Goal: Information Seeking & Learning: Learn about a topic

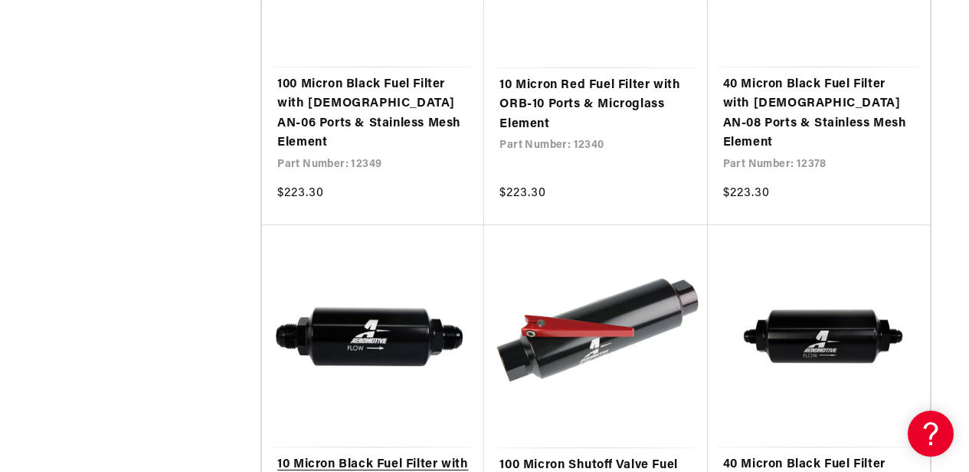
drag, startPoint x: 359, startPoint y: 296, endPoint x: 342, endPoint y: 306, distance: 20.6
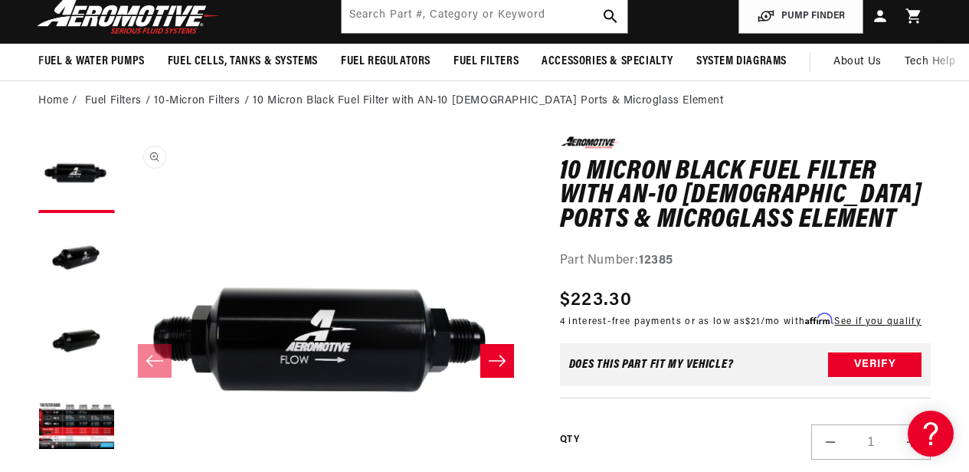
scroll to position [153, 0]
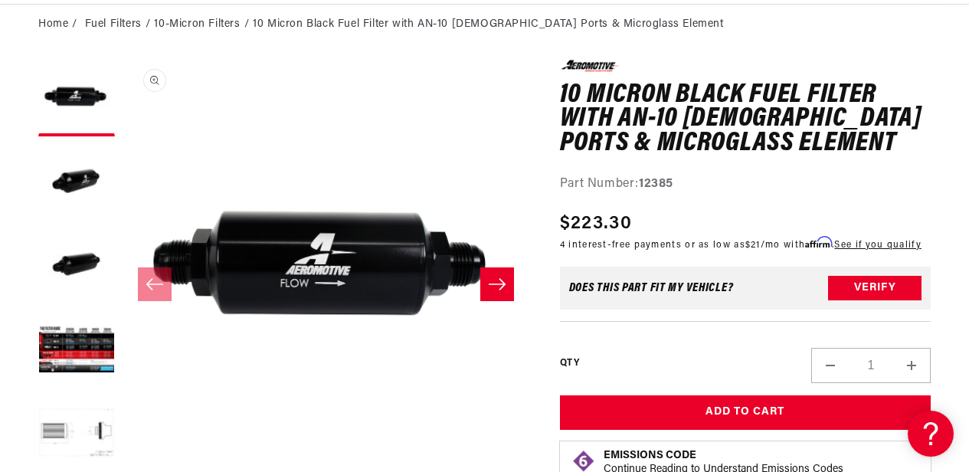
drag, startPoint x: 345, startPoint y: 286, endPoint x: 271, endPoint y: 286, distance: 73.5
click at [123, 466] on button "Open media 1 in modal" at bounding box center [123, 466] width 0 height 0
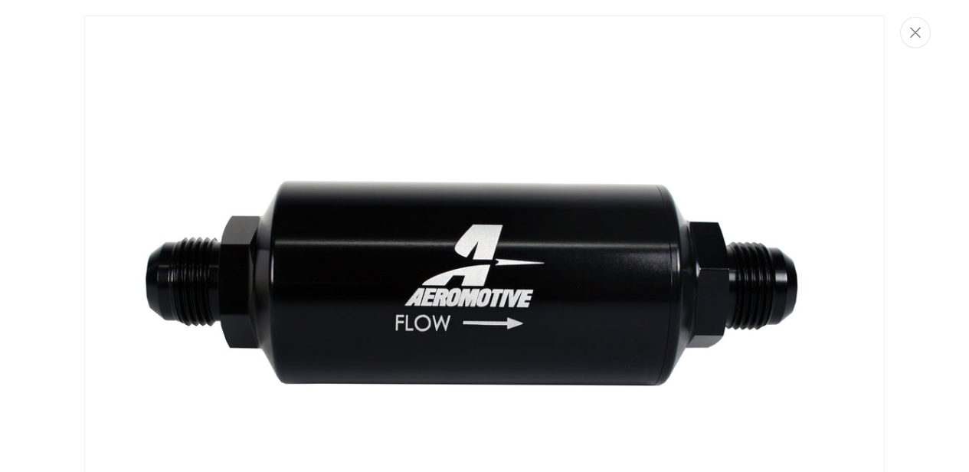
scroll to position [40, 0]
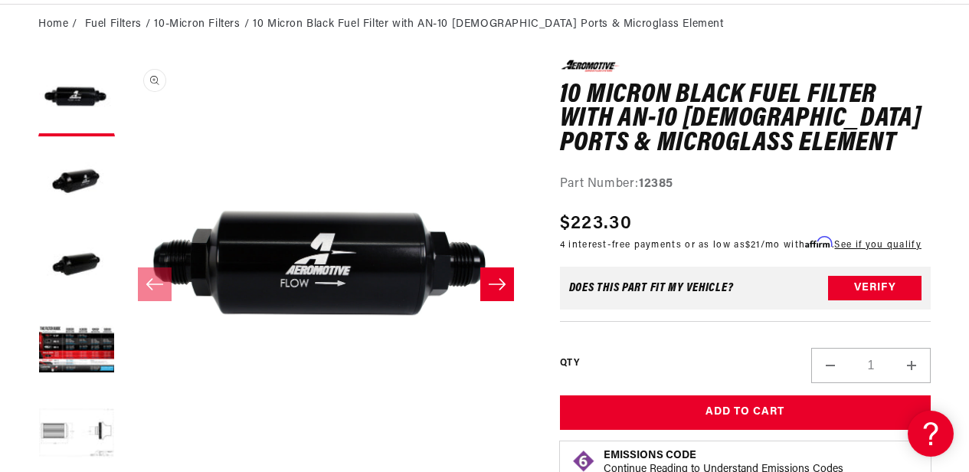
click at [123, 466] on button "Open media 1 in modal" at bounding box center [123, 466] width 0 height 0
drag, startPoint x: 604, startPoint y: 274, endPoint x: 384, endPoint y: 308, distance: 222.4
click at [123, 466] on button "Open media 1 in modal" at bounding box center [123, 466] width 0 height 0
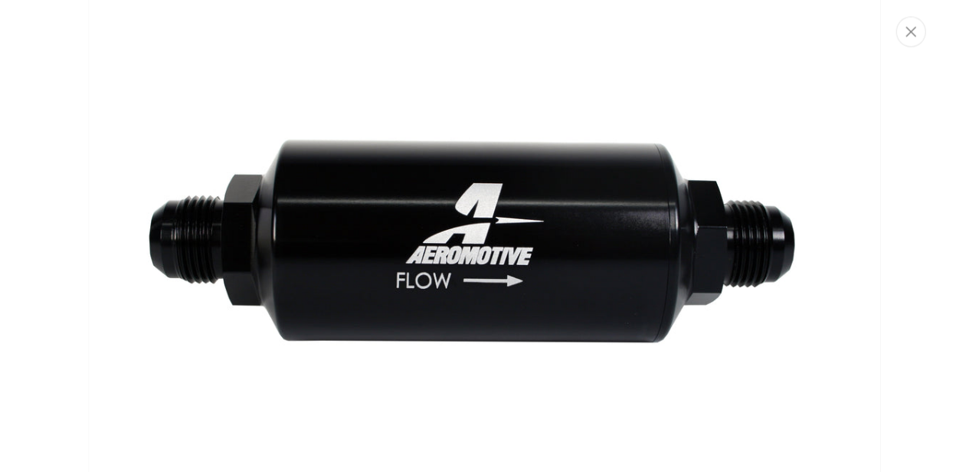
scroll to position [0, 842]
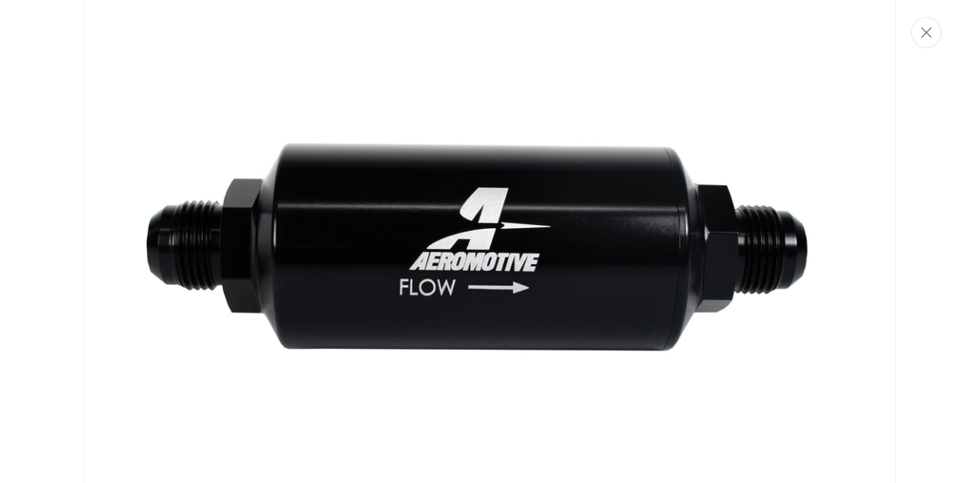
click at [924, 33] on icon "Close" at bounding box center [926, 32] width 11 height 11
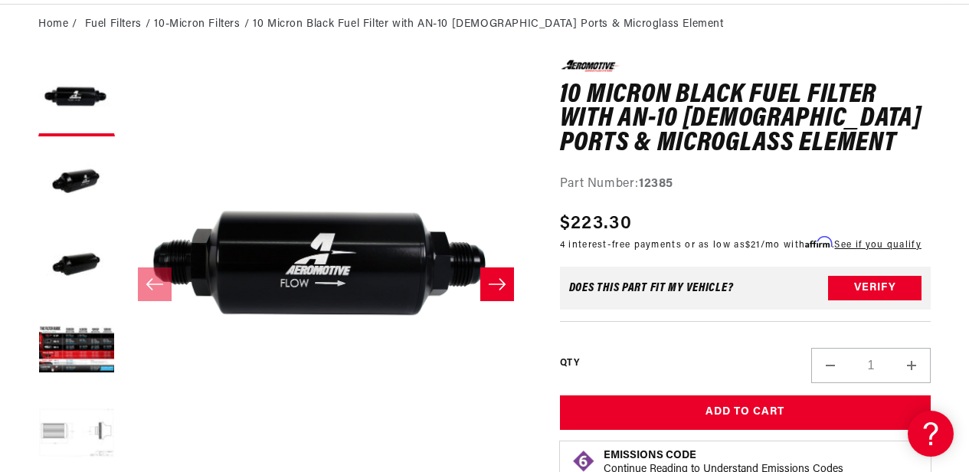
scroll to position [0, 1091]
click at [93, 423] on button "Load image 5 in gallery view" at bounding box center [76, 435] width 77 height 77
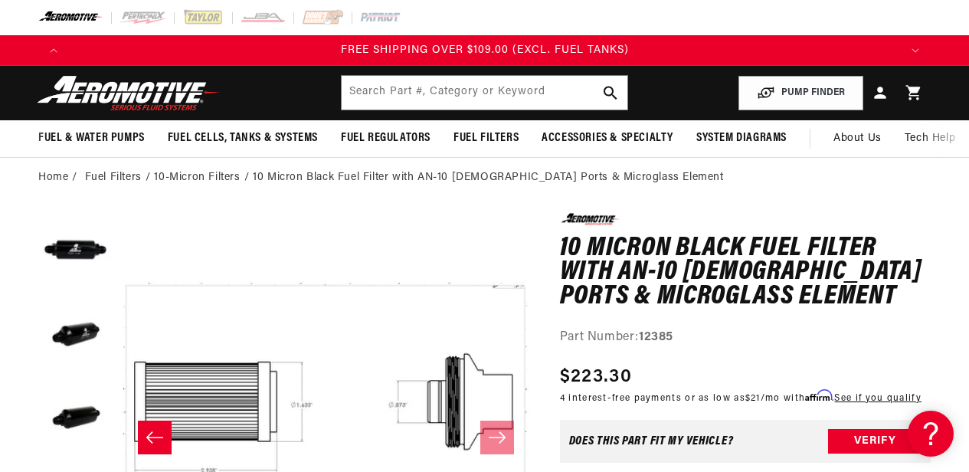
scroll to position [0, 1626]
click at [123, 174] on link "Fuel Filters" at bounding box center [113, 177] width 57 height 17
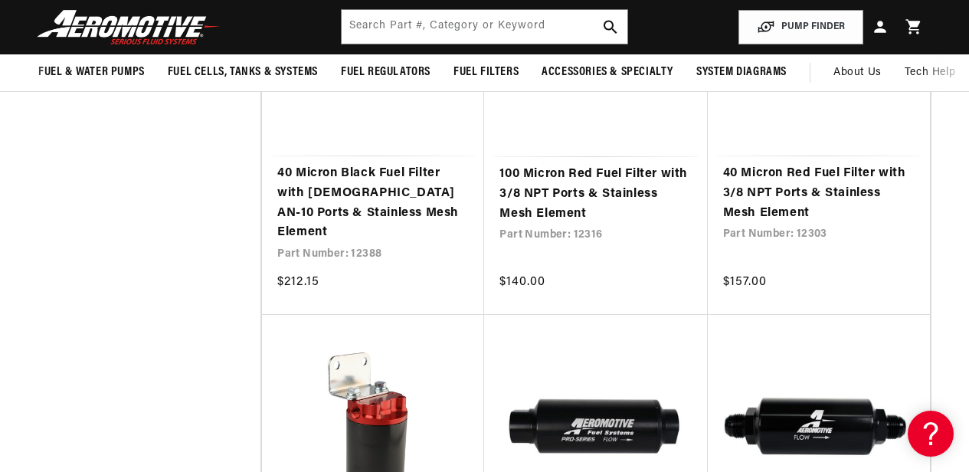
scroll to position [0, 2491]
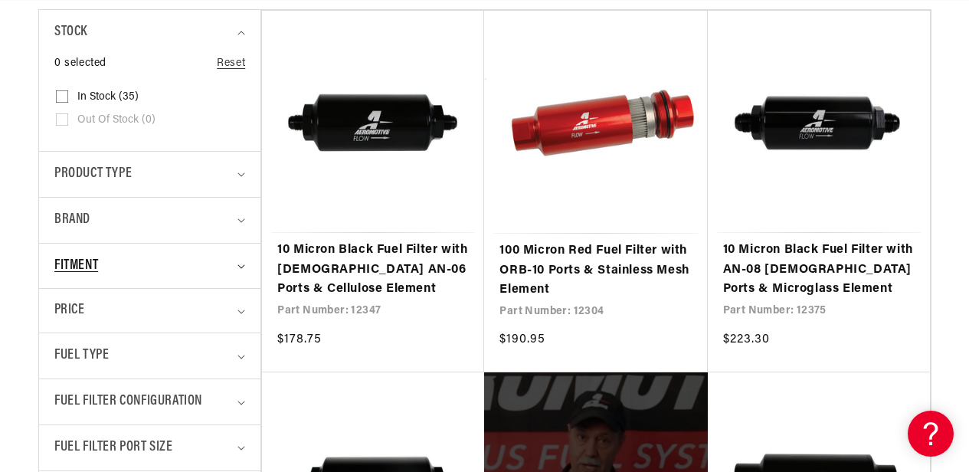
click at [239, 263] on summary "Fitment" at bounding box center [149, 266] width 191 height 45
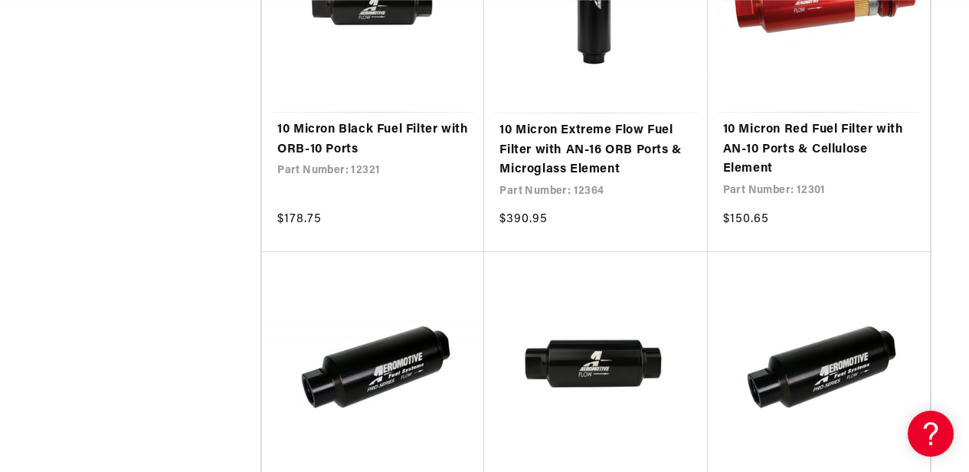
scroll to position [0, 717]
